Goal: Complete application form

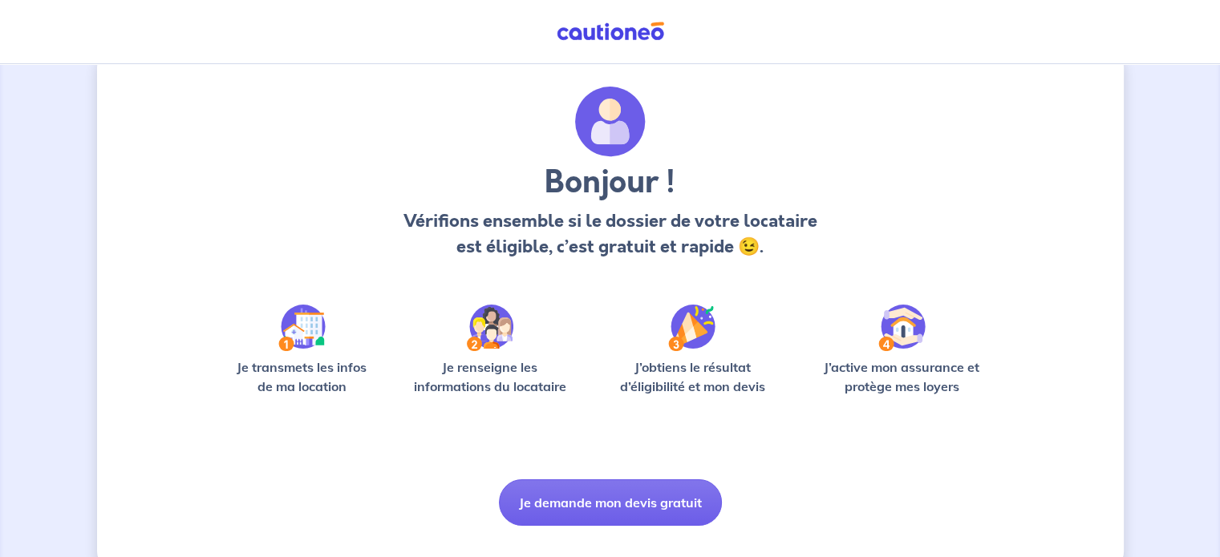
scroll to position [67, 0]
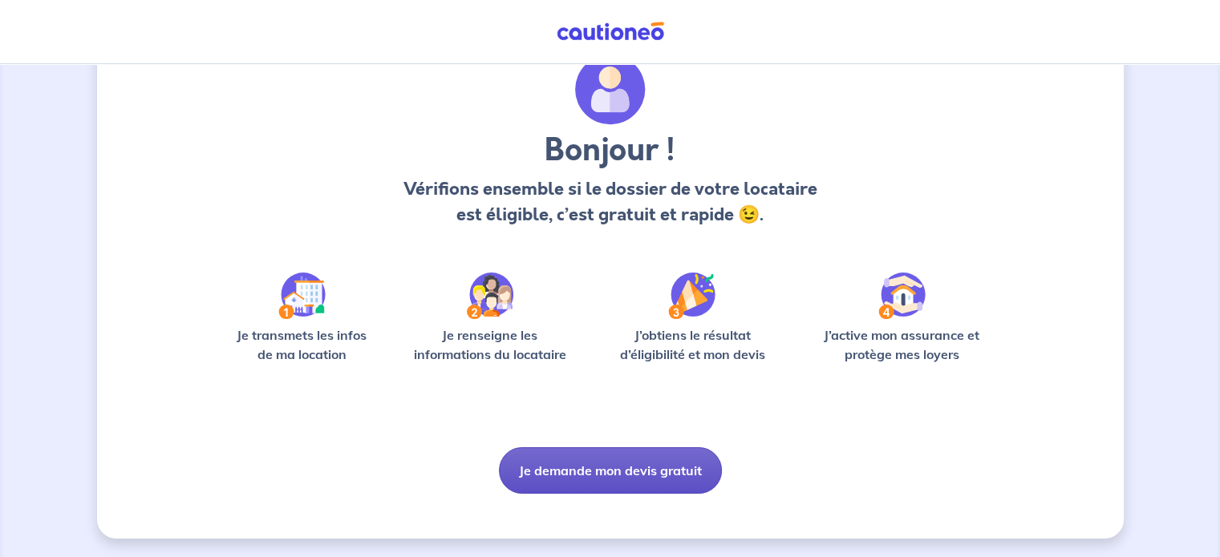
click at [620, 456] on button "Je demande mon devis gratuit" at bounding box center [610, 471] width 223 height 47
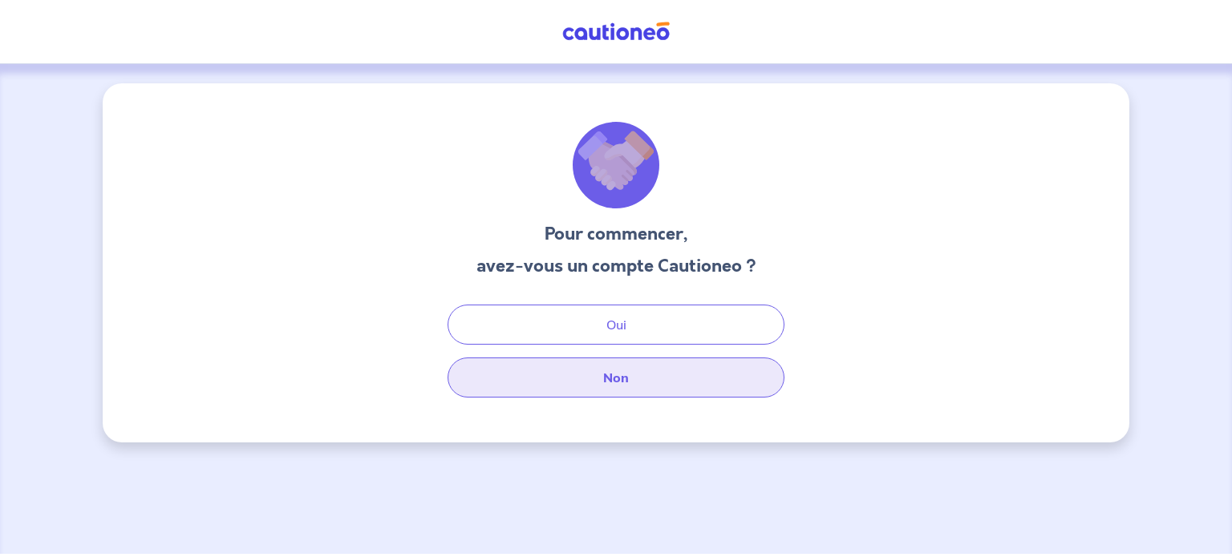
click at [553, 375] on button "Non" at bounding box center [616, 378] width 337 height 40
